Goal: Navigation & Orientation: Find specific page/section

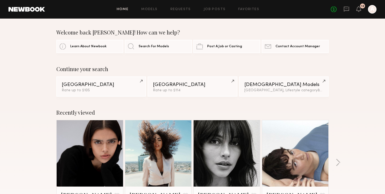
click at [103, 147] on link at bounding box center [90, 153] width 32 height 66
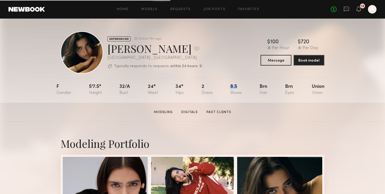
drag, startPoint x: 230, startPoint y: 88, endPoint x: 238, endPoint y: 91, distance: 8.4
click at [238, 91] on nb-model-profile-props "F 5'7.5" 32/a 24" 34" 2 8.5 Brn Brn Union" at bounding box center [192, 90] width 272 height 25
click at [238, 91] on div "8.5" at bounding box center [235, 90] width 11 height 11
click at [235, 108] on section "Lauren S. Modeling Digitals Past Clients Message Book Model" at bounding box center [192, 112] width 385 height 19
drag, startPoint x: 229, startPoint y: 83, endPoint x: 237, endPoint y: 96, distance: 14.9
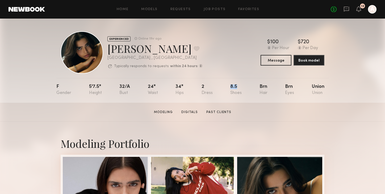
click at [237, 96] on nb-model-profile-props "F 5'7.5" 32/a 24" 34" 2 8.5 Brn Brn Union" at bounding box center [192, 90] width 272 height 25
click at [237, 96] on div "F 5'7.5" 32/a 24" 34" 2 8.5 Brn Brn Union" at bounding box center [190, 90] width 268 height 25
click at [255, 121] on section "Lauren S. Modeling Digitals Past Clients Message Book Model" at bounding box center [192, 112] width 385 height 19
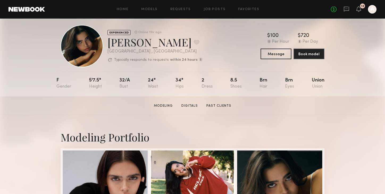
click at [48, 110] on section "Lauren S. Modeling Digitals Past Clients Message Book Model" at bounding box center [192, 106] width 385 height 19
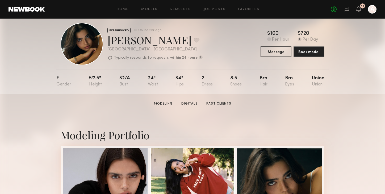
click at [58, 101] on section "Lauren S. Modeling Digitals Past Clients Message Book Model" at bounding box center [192, 103] width 385 height 19
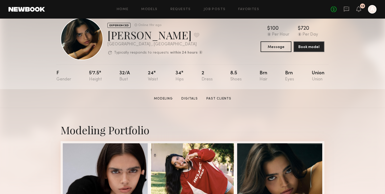
click at [57, 102] on section "Lauren S. Modeling Digitals Past Clients Message Book Model" at bounding box center [192, 98] width 385 height 19
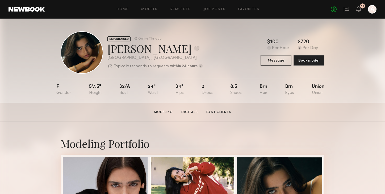
scroll to position [6, 0]
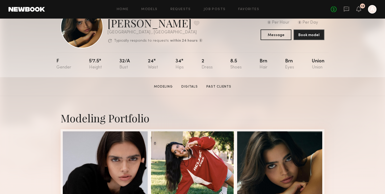
scroll to position [28, 0]
